Goal: Task Accomplishment & Management: Complete application form

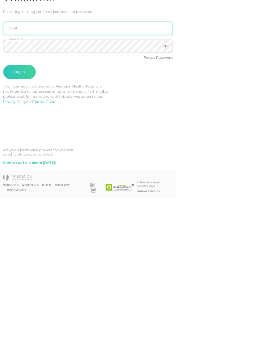
type input "[PERSON_NAME][EMAIL_ADDRESS][PERSON_NAME][DOMAIN_NAME]"
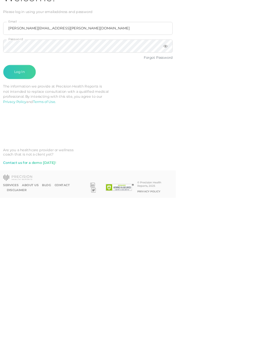
click at [28, 161] on button "Log In" at bounding box center [28, 160] width 47 height 20
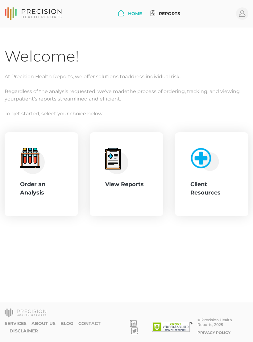
click at [44, 190] on div "Order an Analysis" at bounding box center [41, 188] width 43 height 17
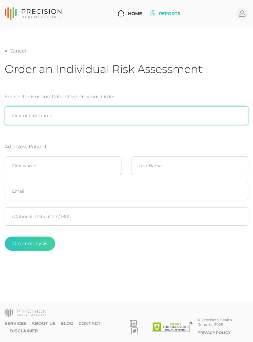
click at [101, 116] on input "search" at bounding box center [127, 115] width 244 height 19
type input "[PERSON_NAME]"
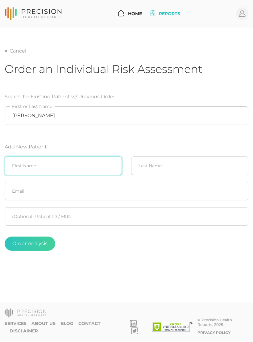
click at [80, 166] on input "text" at bounding box center [63, 165] width 117 height 19
type input "[PERSON_NAME]"
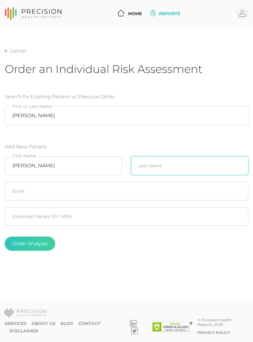
click at [163, 171] on input "text" at bounding box center [189, 165] width 117 height 19
type input "Fry"
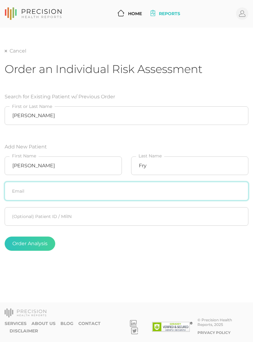
click at [108, 192] on input "text" at bounding box center [127, 191] width 244 height 19
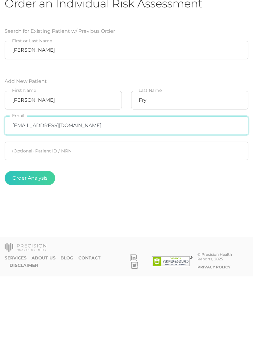
type input "[EMAIL_ADDRESS][DOMAIN_NAME]"
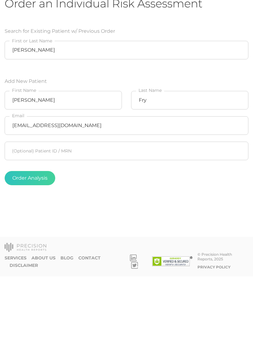
click at [37, 230] on button "Order Analysis" at bounding box center [30, 243] width 51 height 14
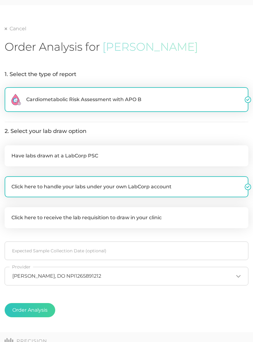
scroll to position [40, 0]
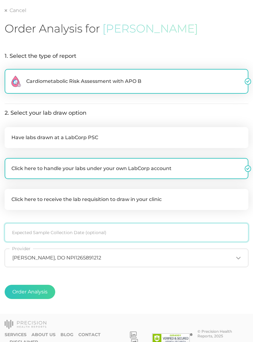
click at [127, 229] on input at bounding box center [127, 232] width 244 height 19
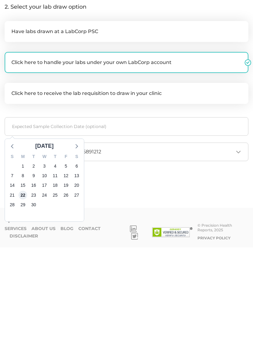
click at [24, 230] on span "22" at bounding box center [23, 289] width 9 height 9
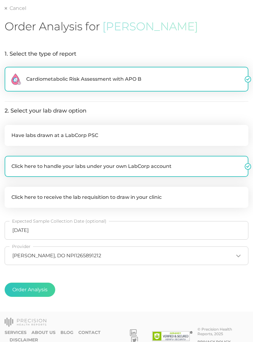
click at [43, 230] on button "Order Analysis" at bounding box center [30, 289] width 51 height 14
radio input "false"
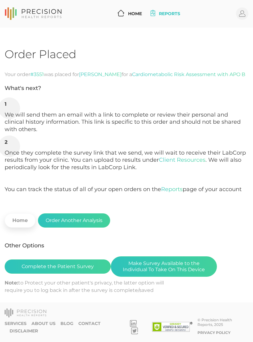
click at [184, 230] on button "Make Survey Available to the Individual To Take On This Device" at bounding box center [164, 266] width 106 height 20
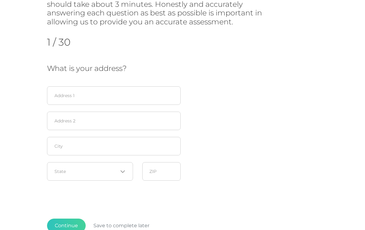
scroll to position [102, 0]
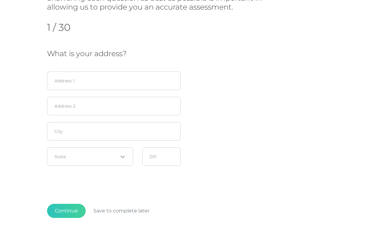
click at [100, 154] on input "Search for option" at bounding box center [86, 157] width 63 height 6
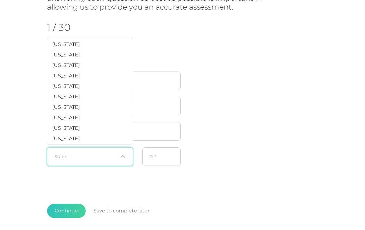
scroll to position [418, 0]
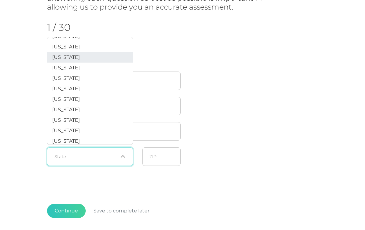
click at [92, 62] on li "[US_STATE]" at bounding box center [89, 58] width 85 height 11
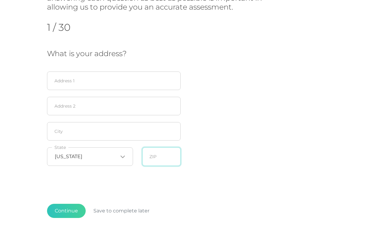
click at [158, 159] on input "text" at bounding box center [161, 157] width 38 height 19
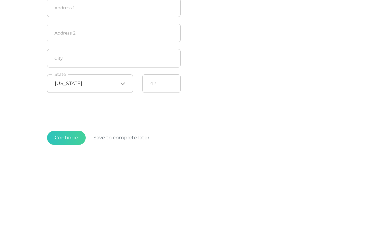
click at [24, 66] on div "Initial Cardiometabolic Risk Assessment Survey To start, let’s gather a little …" at bounding box center [182, 83] width 365 height 316
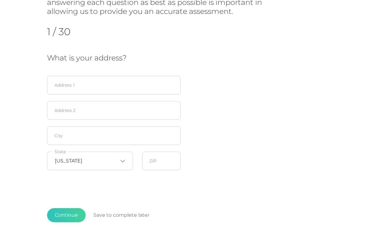
scroll to position [102, 0]
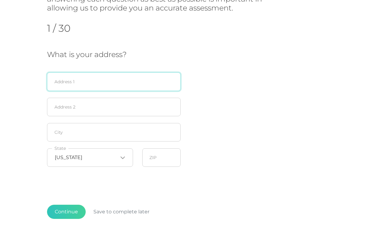
click at [136, 80] on input "text" at bounding box center [113, 82] width 133 height 19
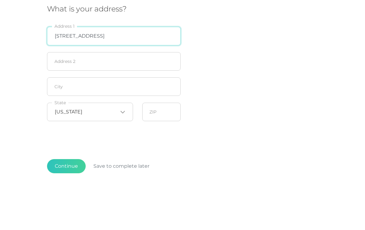
type input "[STREET_ADDRESS]"
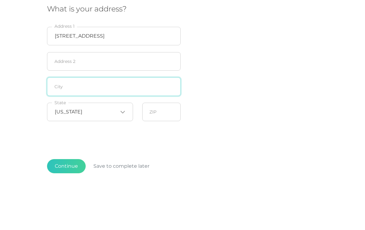
click at [114, 123] on input "text" at bounding box center [113, 132] width 133 height 19
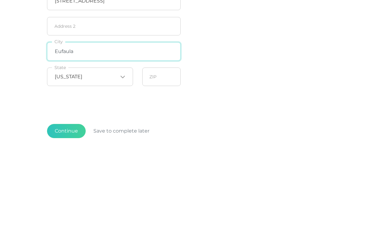
type input "Eufaula"
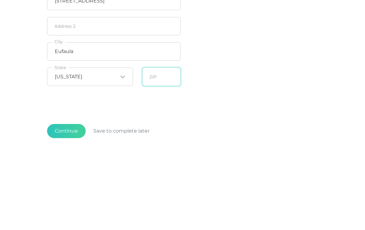
click at [165, 149] on input "text" at bounding box center [161, 158] width 38 height 19
type input "74432"
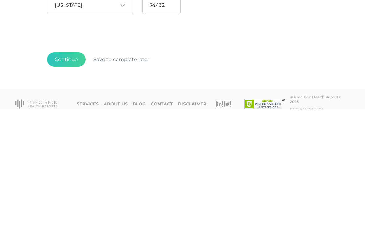
click at [70, 173] on button "Continue" at bounding box center [66, 180] width 39 height 14
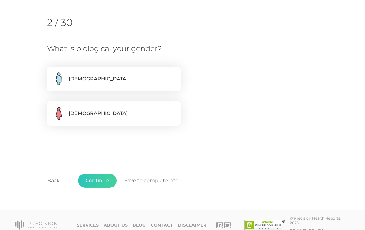
click at [123, 79] on label "[DEMOGRAPHIC_DATA]" at bounding box center [113, 79] width 133 height 25
click at [52, 73] on input "[DEMOGRAPHIC_DATA]" at bounding box center [49, 70] width 5 height 6
radio input "true"
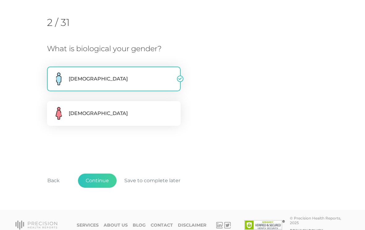
click at [100, 182] on button "Continue" at bounding box center [97, 181] width 39 height 14
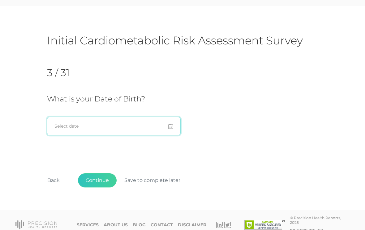
click at [166, 129] on input at bounding box center [113, 126] width 133 height 19
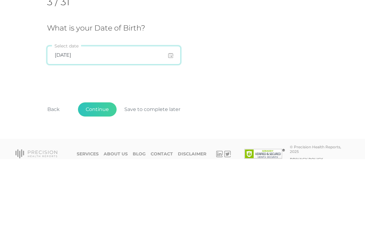
click at [172, 117] on input "[DATE]" at bounding box center [113, 126] width 133 height 19
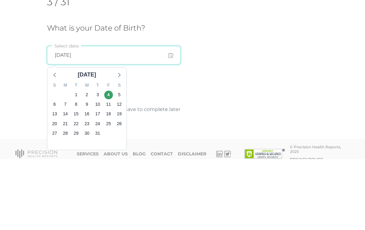
type input "[DATE]"
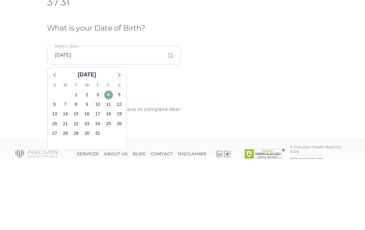
click at [111, 162] on span "4" at bounding box center [108, 166] width 9 height 9
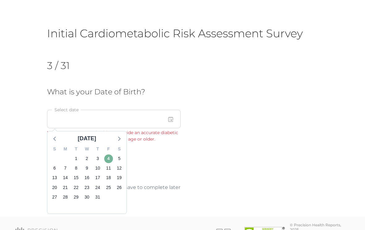
scroll to position [36, 0]
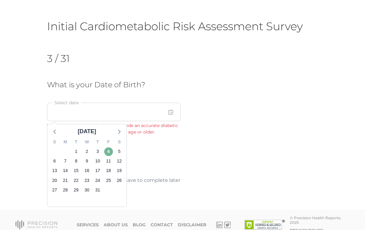
click at [107, 151] on span "4" at bounding box center [108, 151] width 9 height 9
type input "[DATE]"
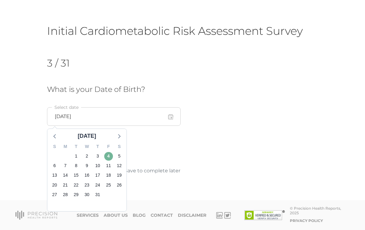
scroll to position [22, 0]
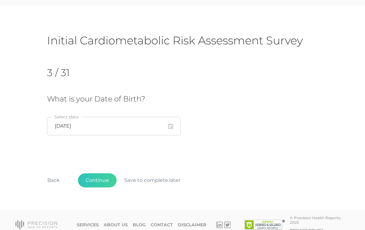
click at [100, 179] on button "Continue" at bounding box center [97, 181] width 39 height 14
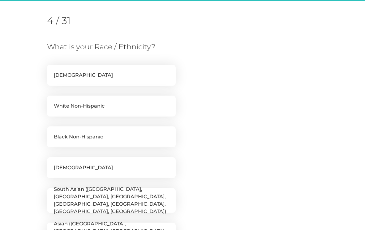
scroll to position [79, 0]
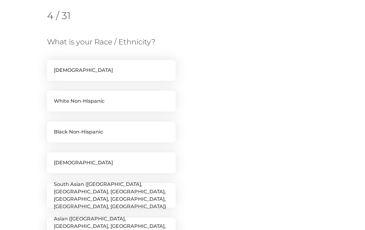
click at [137, 100] on label "White Non-Hispanic" at bounding box center [111, 101] width 129 height 21
click at [52, 97] on input "White Non-Hispanic" at bounding box center [49, 94] width 5 height 6
checkbox input "true"
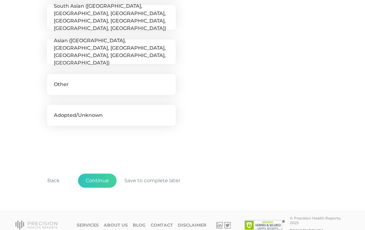
click at [103, 177] on button "Continue" at bounding box center [97, 181] width 39 height 14
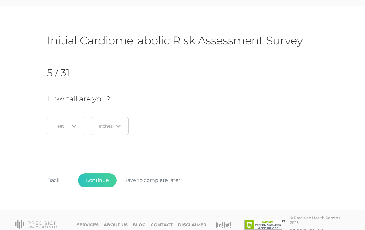
click at [74, 125] on icon "Search for option" at bounding box center [74, 126] width 5 height 5
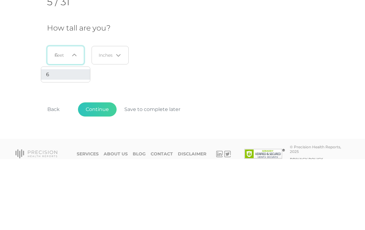
type input "6"
click at [111, 123] on input "Search for option" at bounding box center [106, 126] width 15 height 6
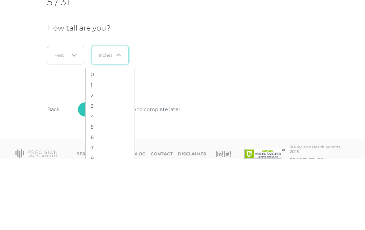
click at [67, 123] on input "Search for option" at bounding box center [62, 126] width 15 height 6
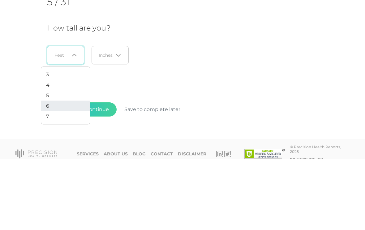
click at [52, 172] on li "6" at bounding box center [65, 177] width 49 height 11
click at [121, 124] on icon "Search for option" at bounding box center [118, 126] width 5 height 5
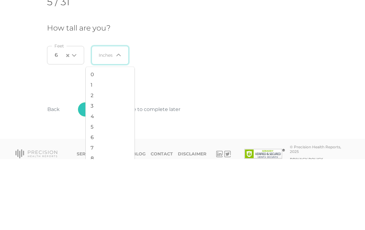
click at [97, 172] on li "3" at bounding box center [110, 177] width 49 height 11
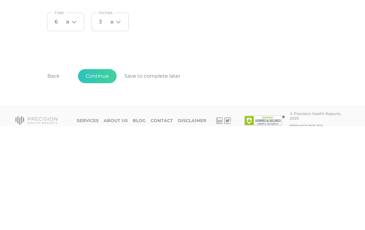
click at [99, 174] on button "Continue" at bounding box center [97, 181] width 39 height 14
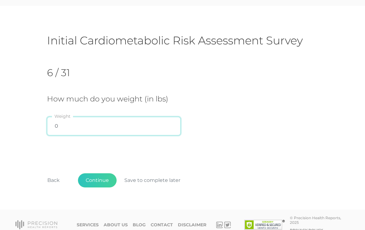
click at [83, 125] on input "0" at bounding box center [113, 126] width 133 height 19
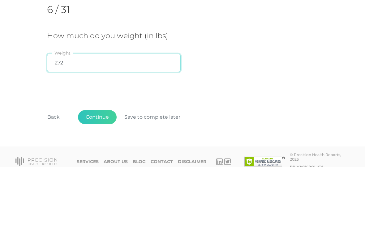
type input "272"
click at [253, 95] on div "How much do you weight (in lbs) 272 Weight" at bounding box center [182, 117] width 271 height 44
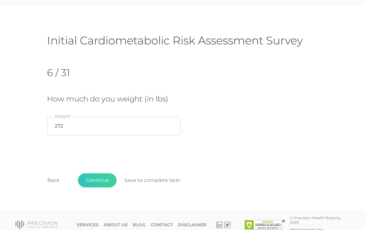
click at [91, 187] on button "Continue" at bounding box center [97, 181] width 39 height 14
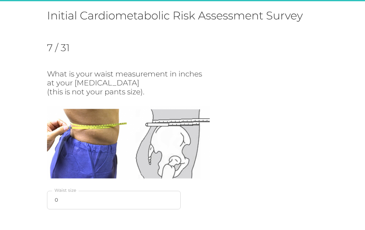
scroll to position [54, 0]
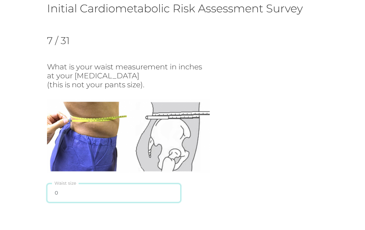
click at [115, 197] on input "0" at bounding box center [113, 193] width 133 height 19
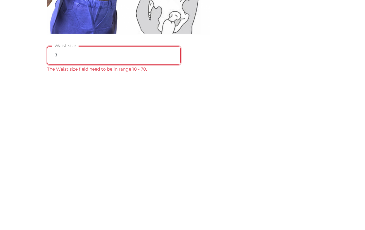
type input "36"
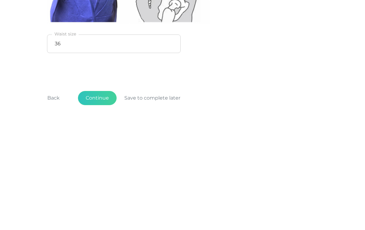
click at [97, 212] on button "Continue" at bounding box center [97, 219] width 39 height 14
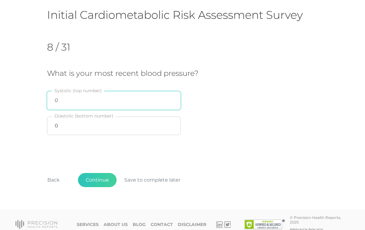
click at [116, 103] on input "0" at bounding box center [113, 100] width 133 height 19
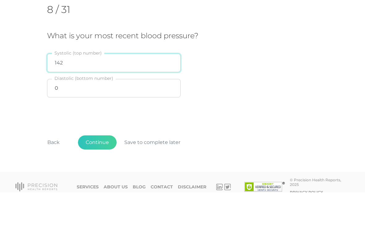
type input "142"
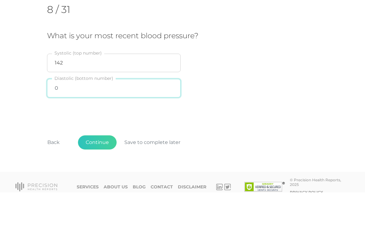
click at [111, 117] on input "0" at bounding box center [113, 126] width 133 height 19
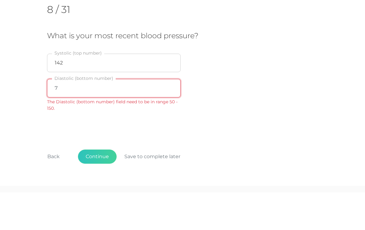
type input "78"
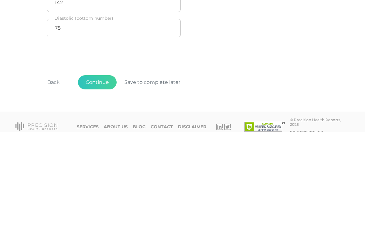
click at [99, 173] on button "Continue" at bounding box center [97, 180] width 39 height 14
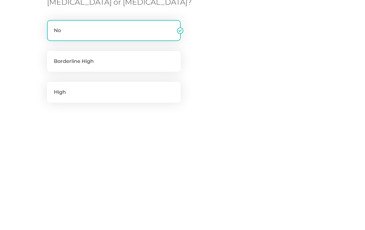
scroll to position [79, 0]
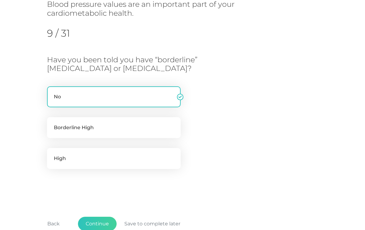
click at [144, 95] on label "No" at bounding box center [113, 97] width 133 height 21
click at [52, 93] on input "No" at bounding box center [49, 90] width 5 height 6
click at [104, 218] on button "Continue" at bounding box center [97, 224] width 39 height 14
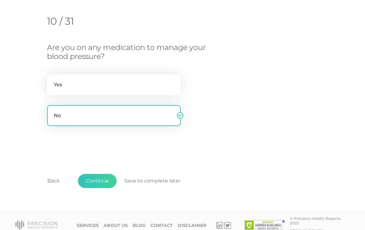
click at [105, 179] on button "Continue" at bounding box center [97, 181] width 39 height 14
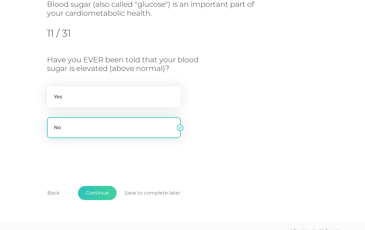
scroll to position [79, 0]
click at [108, 189] on button "Continue" at bounding box center [97, 193] width 39 height 14
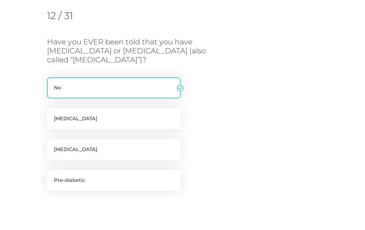
click at [127, 91] on label "No" at bounding box center [113, 88] width 133 height 21
click at [52, 84] on input "No" at bounding box center [49, 81] width 5 height 6
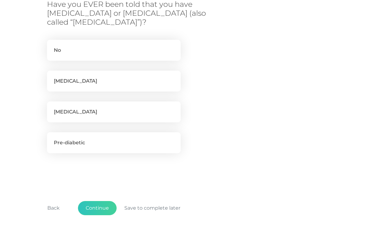
scroll to position [117, 0]
click at [134, 46] on label "No" at bounding box center [113, 50] width 133 height 21
click at [52, 46] on input "No" at bounding box center [49, 43] width 5 height 6
checkbox input "true"
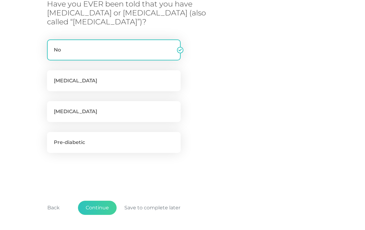
click at [110, 205] on button "Continue" at bounding box center [97, 208] width 39 height 14
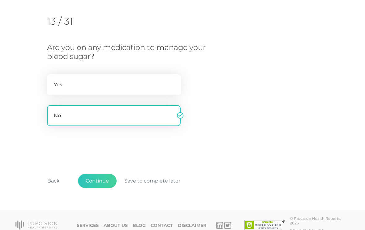
click at [105, 179] on button "Continue" at bounding box center [97, 181] width 39 height 14
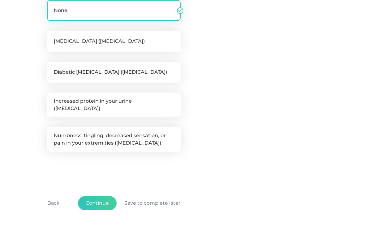
scroll to position [171, 0]
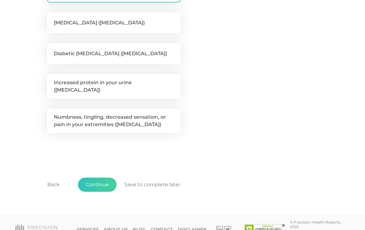
click at [105, 178] on button "Continue" at bounding box center [97, 185] width 39 height 14
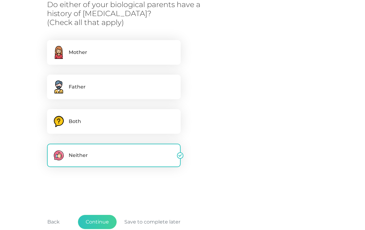
scroll to position [116, 0]
click at [105, 220] on button "Continue" at bounding box center [97, 222] width 39 height 14
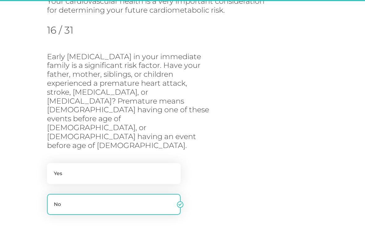
scroll to position [79, 0]
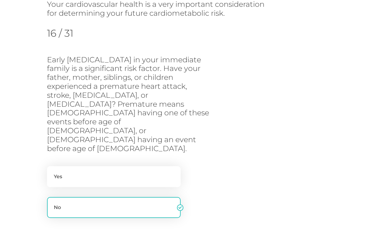
click at [253, 175] on div "Initial Cardiometabolic Risk Assessment Survey Your cardiovascular health is a …" at bounding box center [182, 126] width 365 height 354
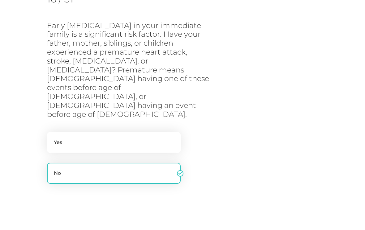
scroll to position [113, 0]
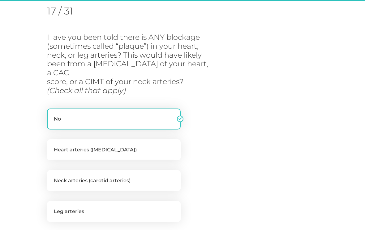
scroll to position [79, 0]
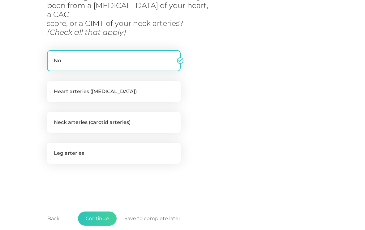
click at [105, 212] on button "Continue" at bounding box center [97, 219] width 39 height 14
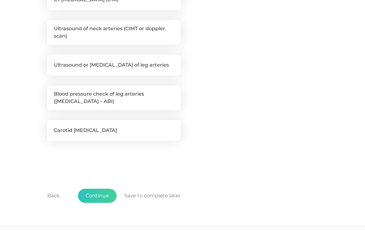
scroll to position [260, 0]
click at [108, 197] on button "Continue" at bounding box center [97, 196] width 39 height 14
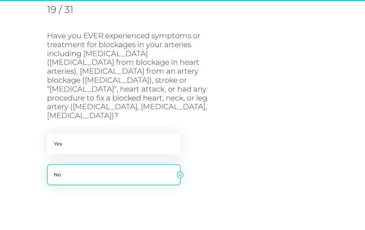
scroll to position [79, 0]
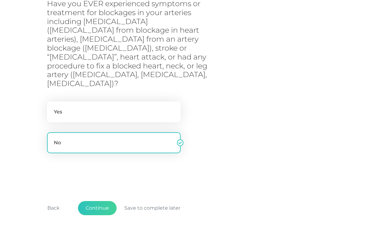
click at [105, 202] on button "Continue" at bounding box center [97, 209] width 39 height 14
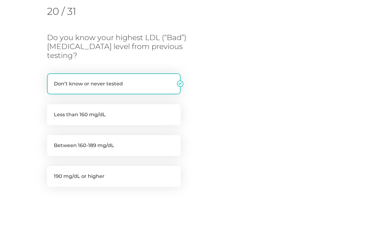
scroll to position [121, 0]
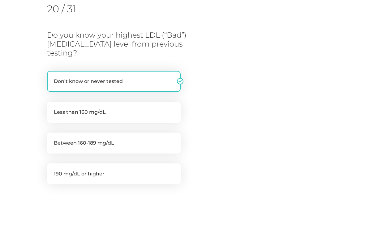
click at [132, 102] on label "Less than 160 mg/dL" at bounding box center [113, 112] width 133 height 21
click at [52, 102] on input "Less than 160 mg/dL" at bounding box center [49, 105] width 5 height 6
radio input "true"
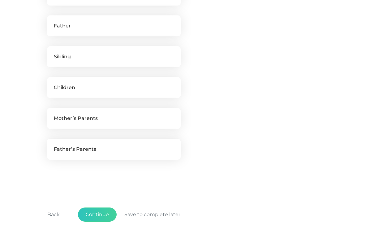
scroll to position [256, 0]
click at [103, 222] on button "Continue" at bounding box center [97, 215] width 39 height 14
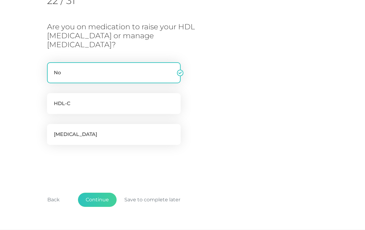
scroll to position [104, 0]
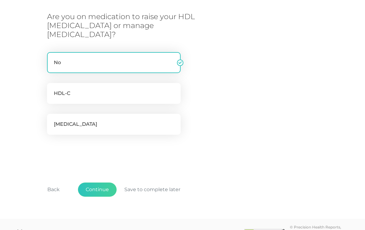
click at [108, 183] on button "Continue" at bounding box center [97, 190] width 39 height 14
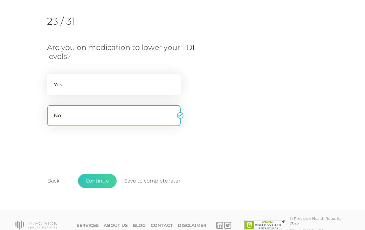
click at [104, 180] on button "Continue" at bounding box center [97, 181] width 39 height 14
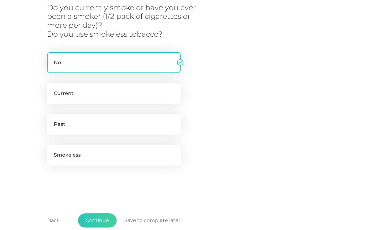
scroll to position [131, 0]
click at [120, 153] on label "Smokeless" at bounding box center [113, 155] width 133 height 21
click at [52, 151] on input "Smokeless" at bounding box center [49, 148] width 5 height 6
checkbox input "true"
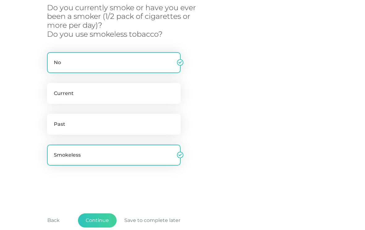
click at [103, 219] on button "Continue" at bounding box center [97, 221] width 39 height 14
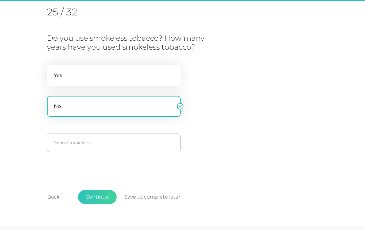
scroll to position [79, 0]
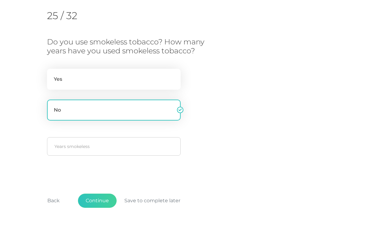
click at [105, 198] on button "Continue" at bounding box center [97, 201] width 39 height 14
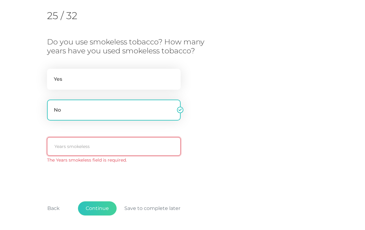
click at [139, 146] on input "text" at bounding box center [113, 146] width 133 height 19
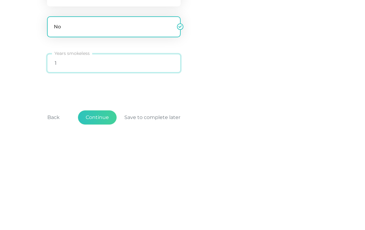
type input "10"
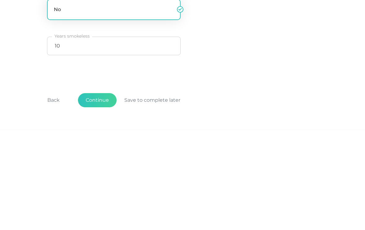
click at [103, 194] on button "Continue" at bounding box center [97, 201] width 39 height 14
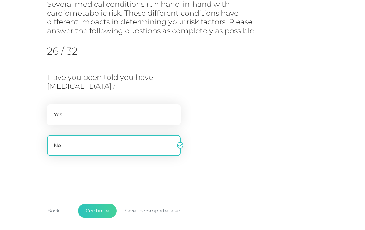
click at [106, 212] on button "Continue" at bounding box center [97, 211] width 39 height 14
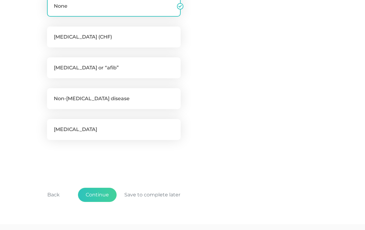
scroll to position [162, 0]
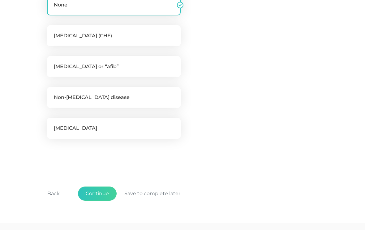
click at [103, 192] on button "Continue" at bounding box center [97, 194] width 39 height 14
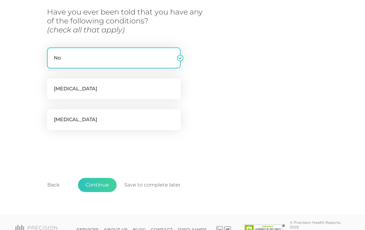
scroll to position [110, 0]
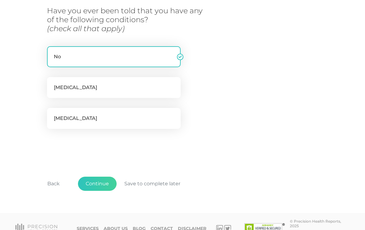
click at [103, 183] on button "Continue" at bounding box center [97, 184] width 39 height 14
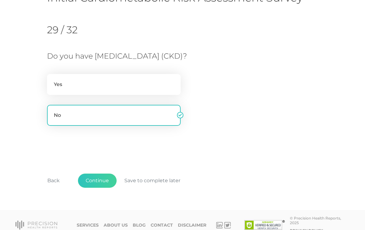
click at [106, 176] on button "Continue" at bounding box center [97, 181] width 39 height 14
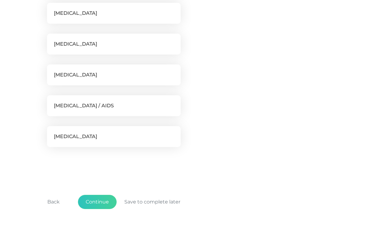
scroll to position [188, 0]
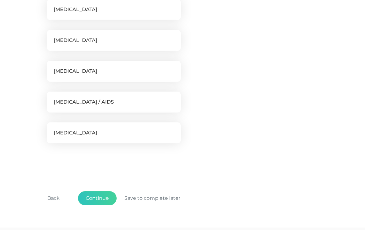
click at [106, 197] on button "Continue" at bounding box center [97, 199] width 39 height 14
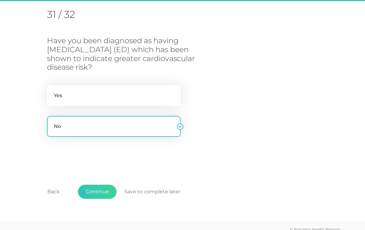
scroll to position [79, 0]
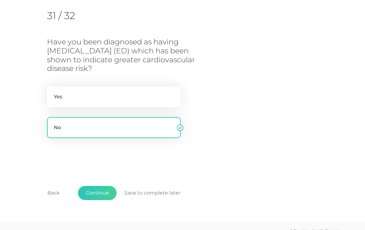
click at [103, 186] on button "Continue" at bounding box center [97, 193] width 39 height 14
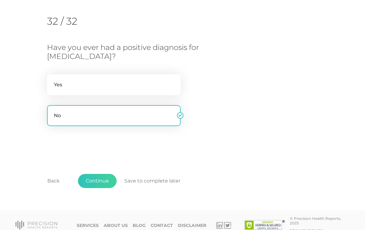
click at [142, 83] on label "Yes" at bounding box center [113, 84] width 133 height 21
click at [52, 81] on input "Yes" at bounding box center [49, 77] width 5 height 6
radio input "true"
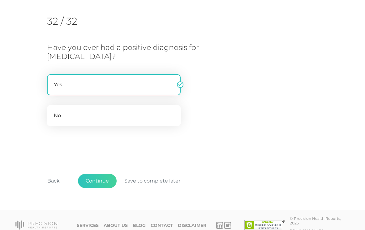
click at [104, 179] on button "Continue" at bounding box center [97, 181] width 39 height 14
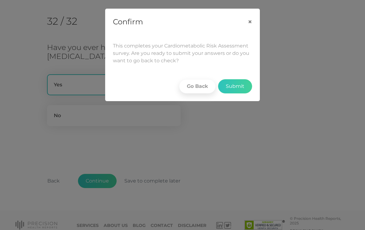
click at [239, 85] on button "Submit" at bounding box center [235, 86] width 34 height 14
